Goal: Find specific page/section

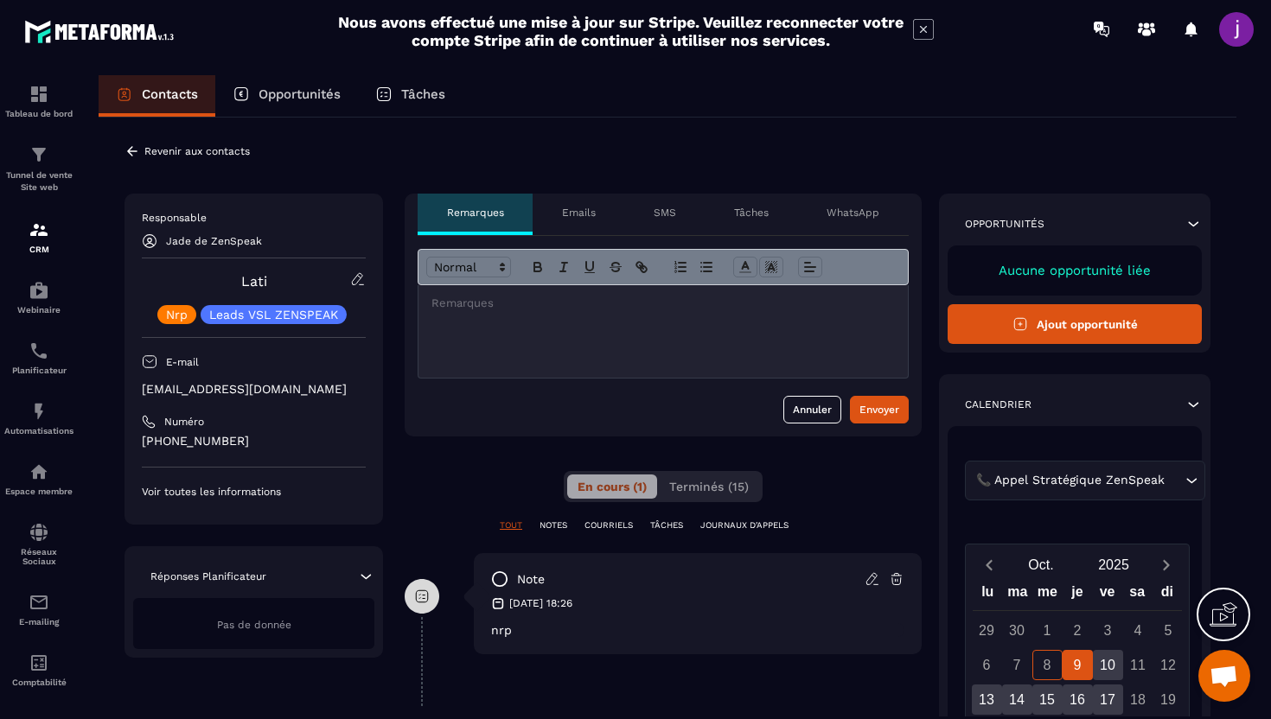
click at [125, 157] on icon at bounding box center [133, 152] width 16 height 16
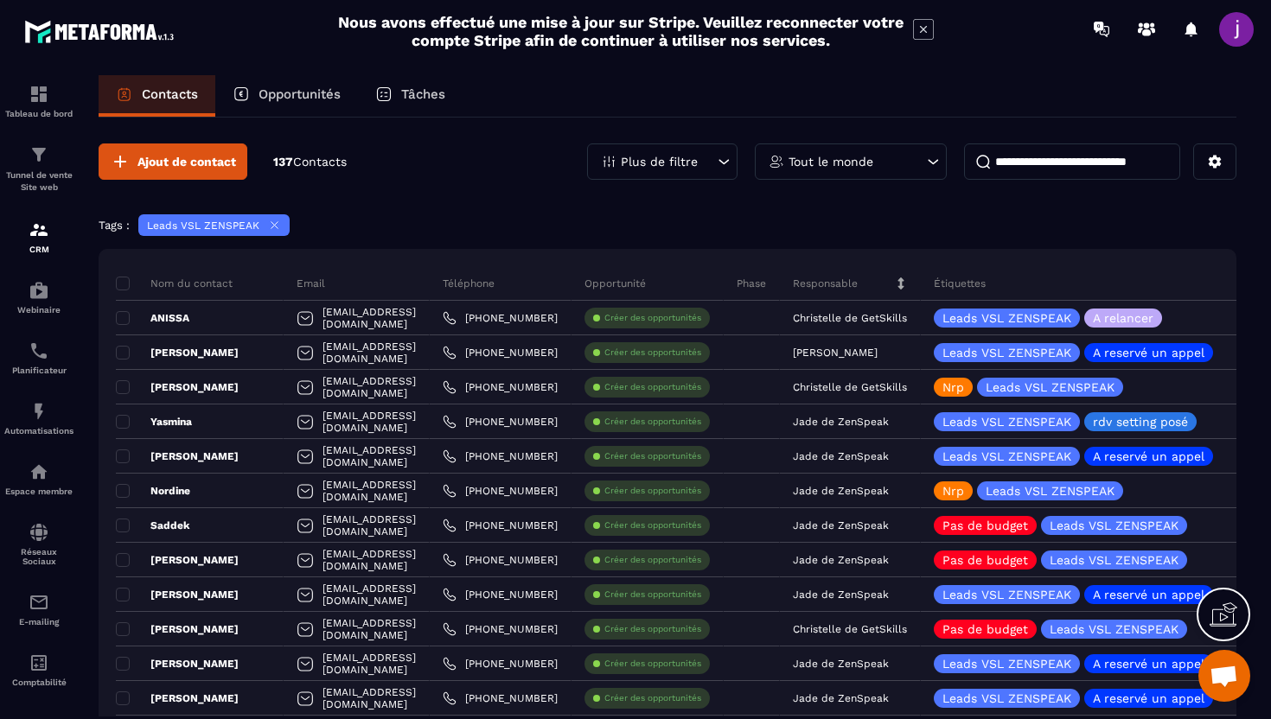
click at [1138, 164] on input at bounding box center [1072, 162] width 216 height 36
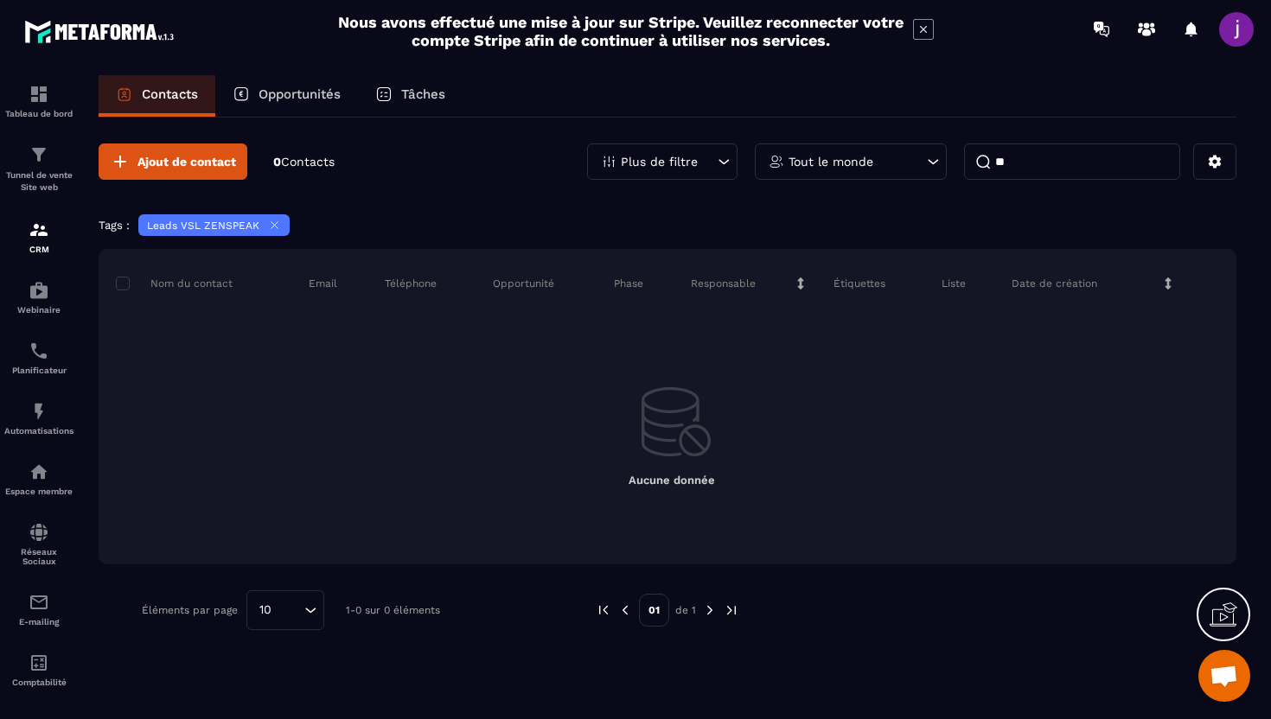
type input "*"
type input "********"
click at [277, 223] on icon at bounding box center [274, 225] width 13 height 13
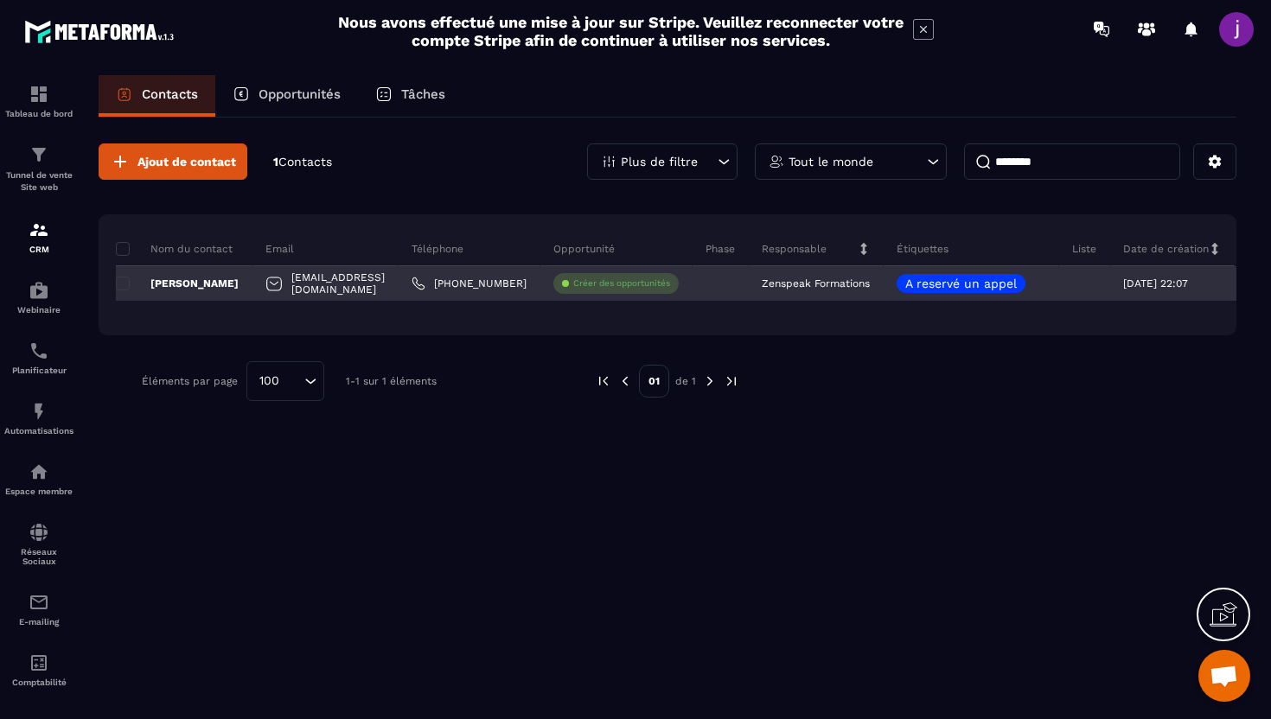
click at [233, 278] on div "[PERSON_NAME]" at bounding box center [184, 283] width 137 height 35
